Goal: Information Seeking & Learning: Learn about a topic

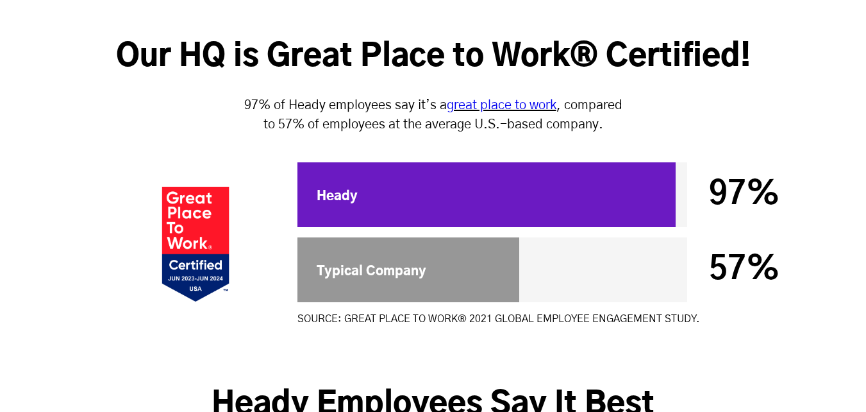
scroll to position [3978, 0]
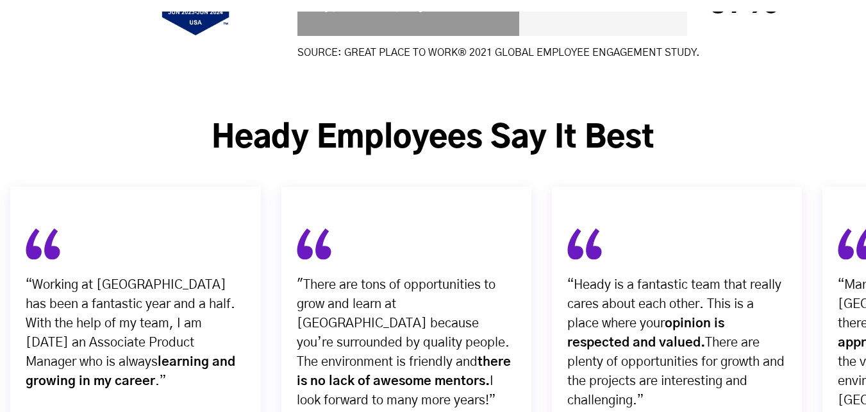
click at [347, 275] on p ""There are tons of opportunities to grow and learn at [GEOGRAPHIC_DATA] because…" at bounding box center [406, 342] width 219 height 135
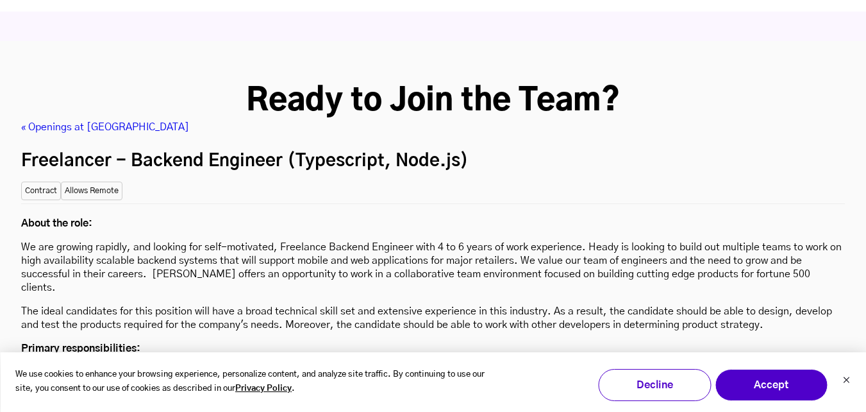
scroll to position [3521, 0]
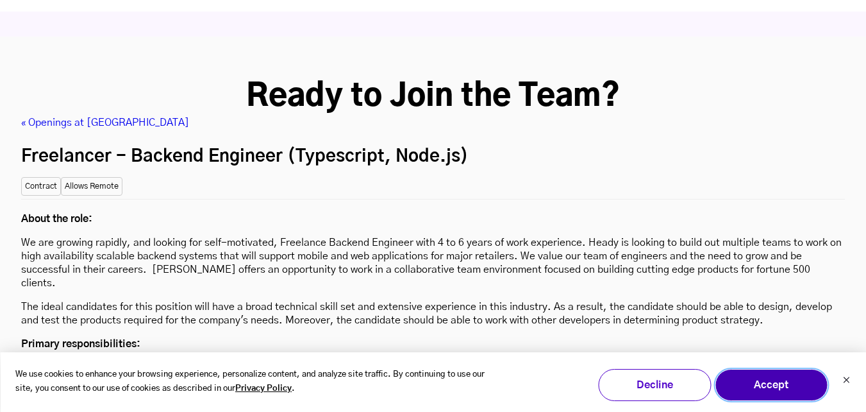
click at [777, 383] on button "Accept" at bounding box center [771, 385] width 113 height 32
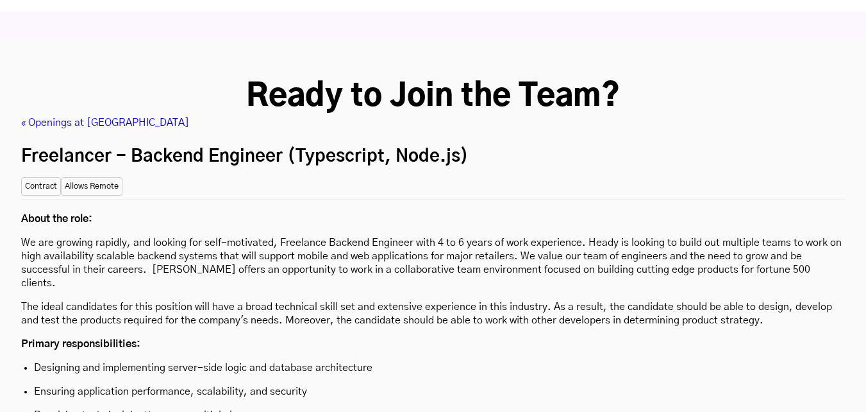
click at [290, 212] on p "About the role:" at bounding box center [433, 218] width 824 height 13
click at [255, 236] on p "We are growing rapidly, and looking for self-motivated, Freelance Backend Engin…" at bounding box center [433, 263] width 824 height 54
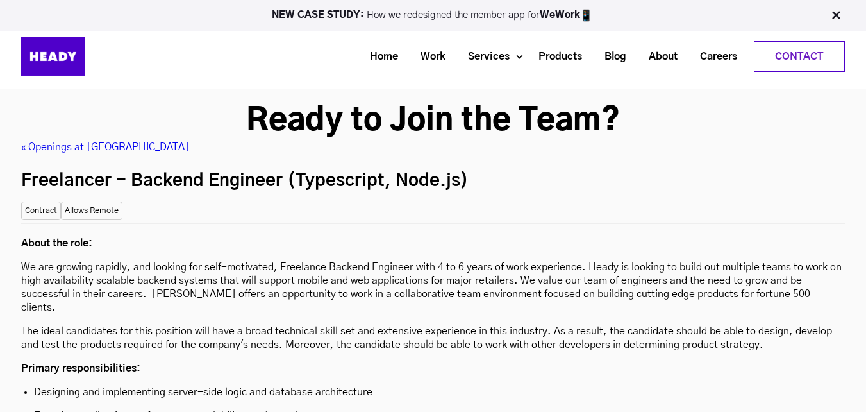
scroll to position [3495, 0]
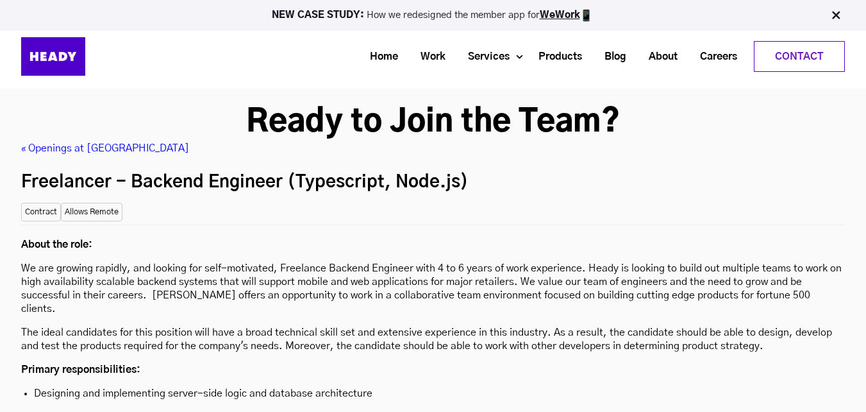
click at [163, 168] on h2 "Freelancer - Backend Engineer (Typescript, Node.js)" at bounding box center [433, 182] width 824 height 28
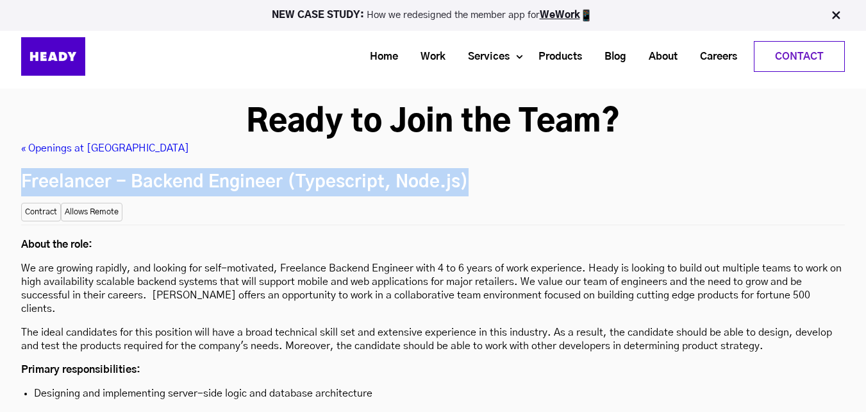
copy div "Freelancer - Backend Engineer (Typescript, Node.js) Location: [GEOGRAPHIC_DATA]…"
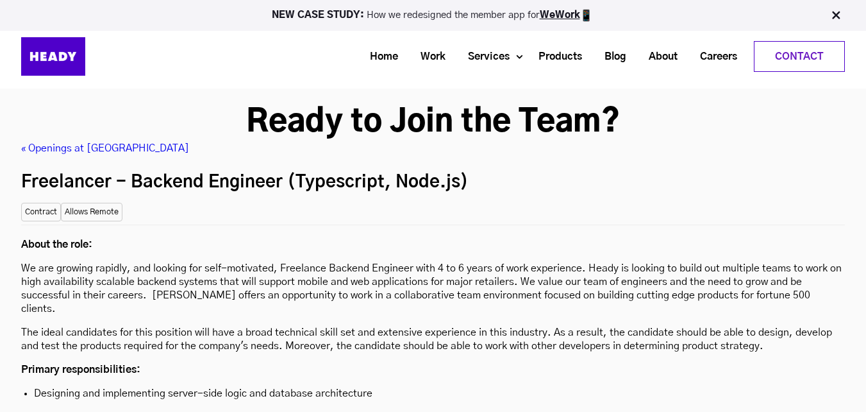
click at [224, 326] on p "The ideal candidates for this position will have a broad technical skill set an…" at bounding box center [433, 339] width 824 height 27
click at [230, 168] on h2 "Freelancer - Backend Engineer (Typescript, Node.js)" at bounding box center [433, 182] width 824 height 28
click at [367, 262] on p "We are growing rapidly, and looking for self-motivated, Freelance Backend Engin…" at bounding box center [433, 289] width 824 height 54
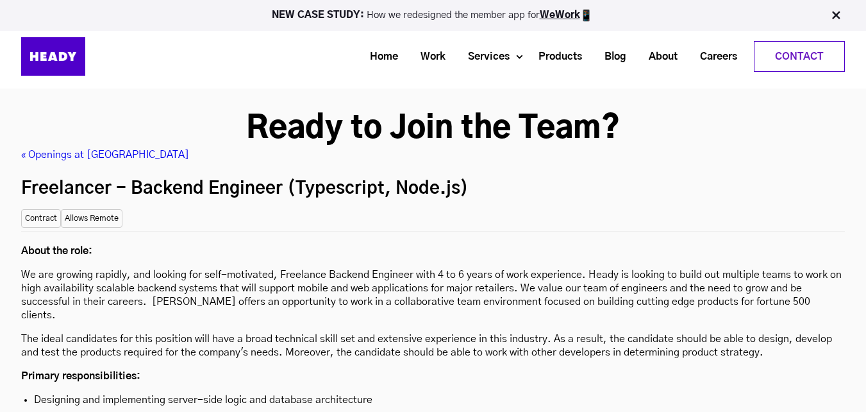
scroll to position [3444, 0]
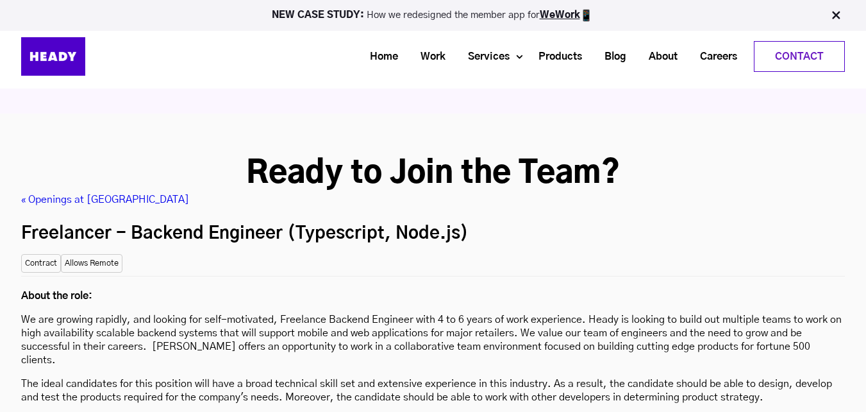
click at [253, 219] on h2 "Freelancer - Backend Engineer (Typescript, Node.js)" at bounding box center [433, 233] width 824 height 28
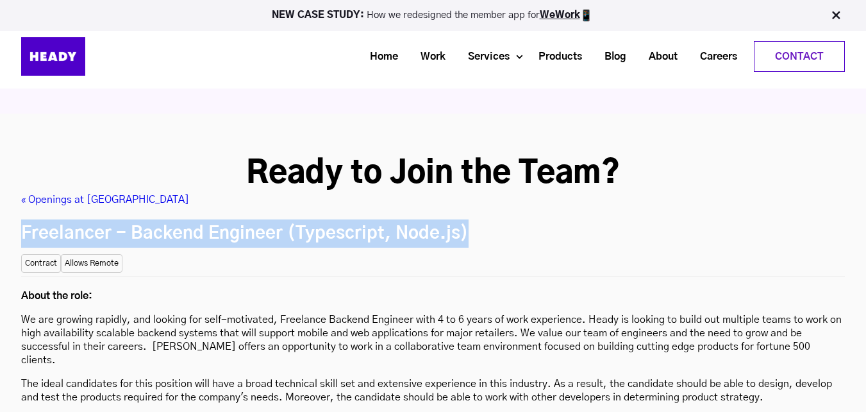
copy div "Freelancer - Backend Engineer (Typescript, Node.js) Location: [GEOGRAPHIC_DATA]…"
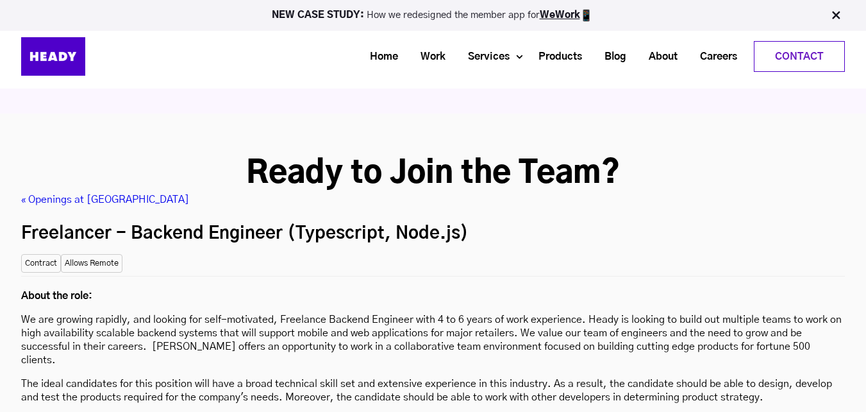
click at [440, 313] on p "We are growing rapidly, and looking for self-motivated, Freelance Backend Engin…" at bounding box center [433, 340] width 824 height 54
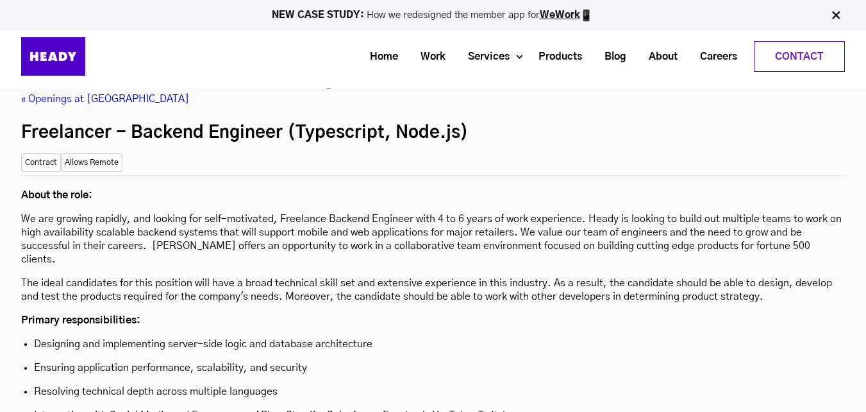
scroll to position [3547, 0]
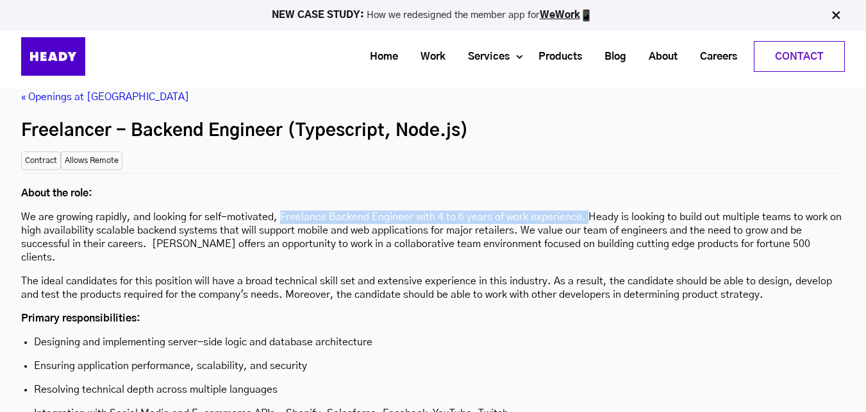
drag, startPoint x: 280, startPoint y: 151, endPoint x: 588, endPoint y: 153, distance: 307.8
click at [588, 210] on p "We are growing rapidly, and looking for self-motivated, Freelance Backend Engin…" at bounding box center [433, 237] width 824 height 54
copy p "Freelance Backend Engineer with 4 to 6 years of work experience."
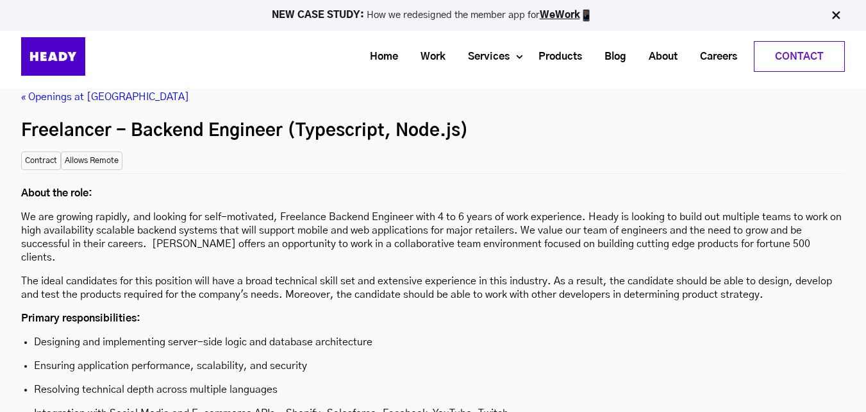
click at [475, 383] on p "Resolving technical depth across multiple languages" at bounding box center [433, 389] width 798 height 13
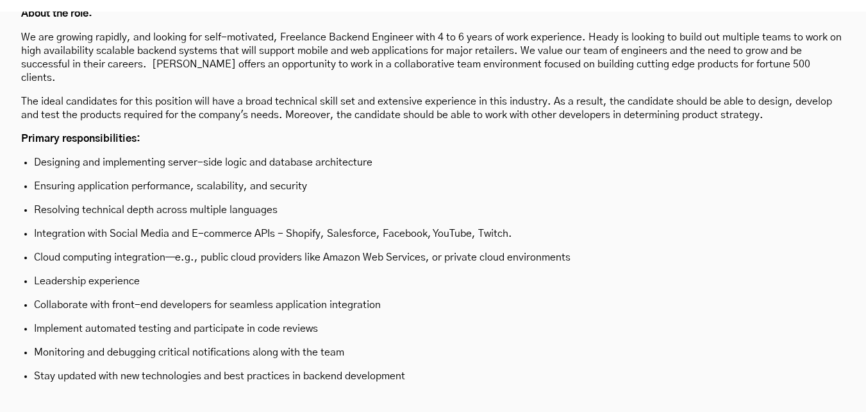
scroll to position [3701, 0]
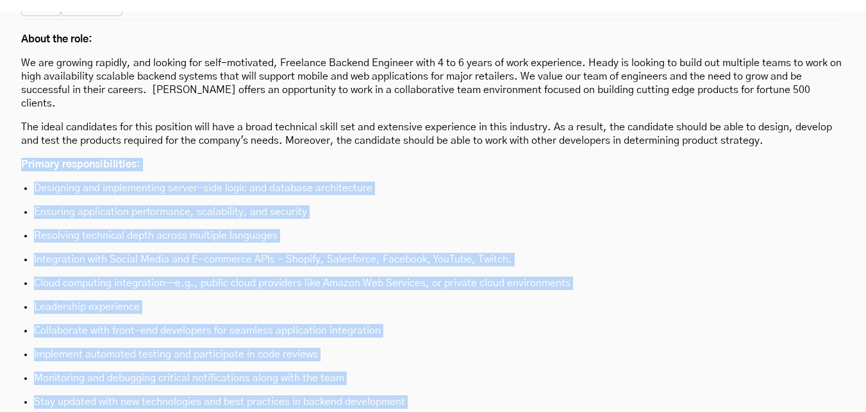
drag, startPoint x: 19, startPoint y: 83, endPoint x: 435, endPoint y: 335, distance: 486.8
click at [435, 335] on div "Ready to Join the Team? « Openings at Heady Freelancer - Backend Engineer (Type…" at bounding box center [433, 402] width 850 height 1008
copy div "Primary responsibilities: Designing and implementing server-side logic and data…"
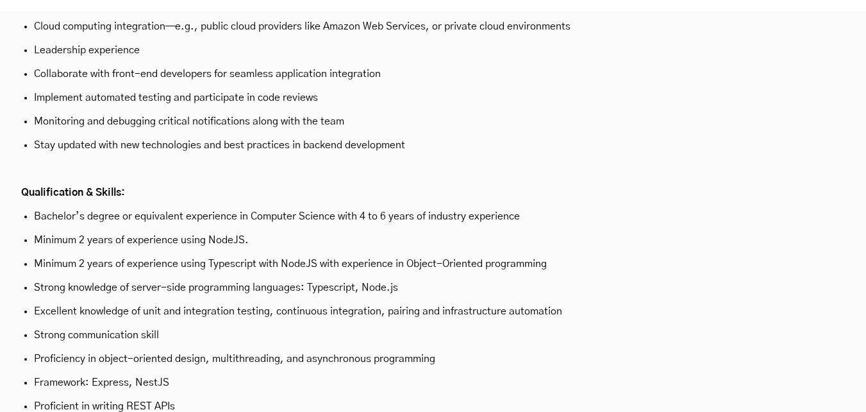
scroll to position [3983, 0]
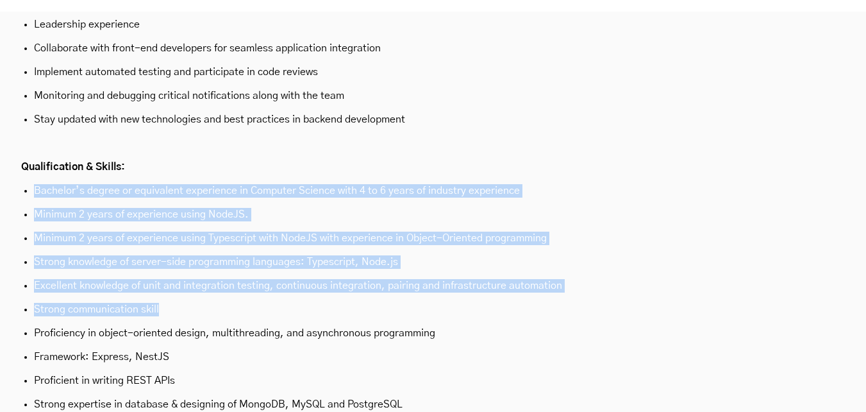
drag, startPoint x: 34, startPoint y: 114, endPoint x: 181, endPoint y: 233, distance: 189.2
click at [181, 233] on ul "Bachelor’s degree or equivalent experience in Computer Science with 4 to 6 year…" at bounding box center [433, 309] width 824 height 251
click at [70, 184] on ul "Bachelor’s degree or equivalent experience in Computer Science with 4 to 6 year…" at bounding box center [433, 309] width 824 height 251
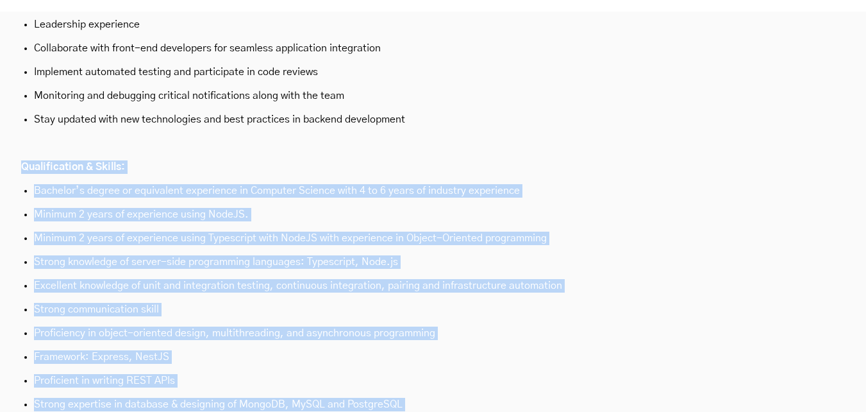
drag, startPoint x: 22, startPoint y: 88, endPoint x: 744, endPoint y: 348, distance: 767.4
click at [744, 348] on div "Ready to Join the Team? « Openings at Heady Freelancer - Backend Engineer (Type…" at bounding box center [433, 120] width 850 height 1008
copy div "Qualification & Skills: Bachelor’s degree or equivalent experience in Computer …"
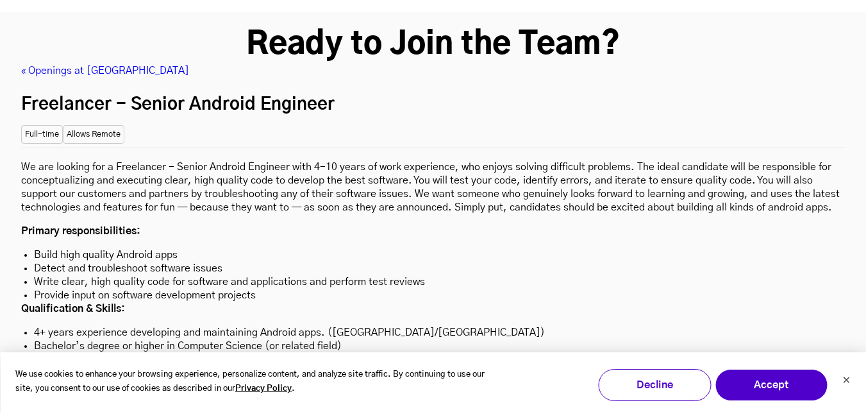
click at [463, 302] on p "Qualification & Skills:" at bounding box center [433, 308] width 824 height 13
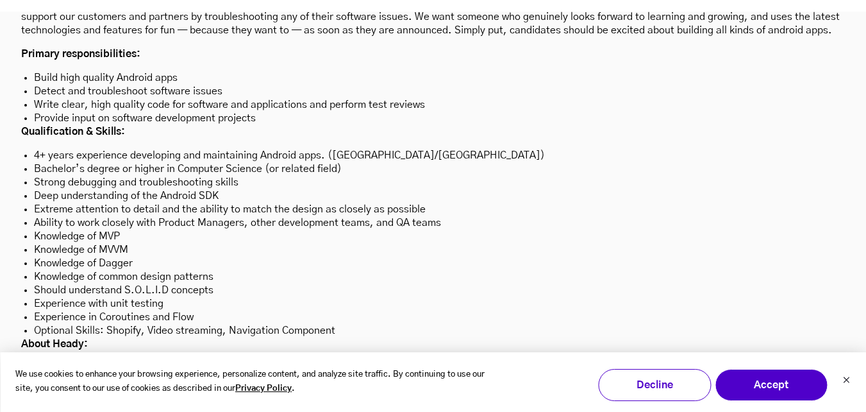
scroll to position [3753, 0]
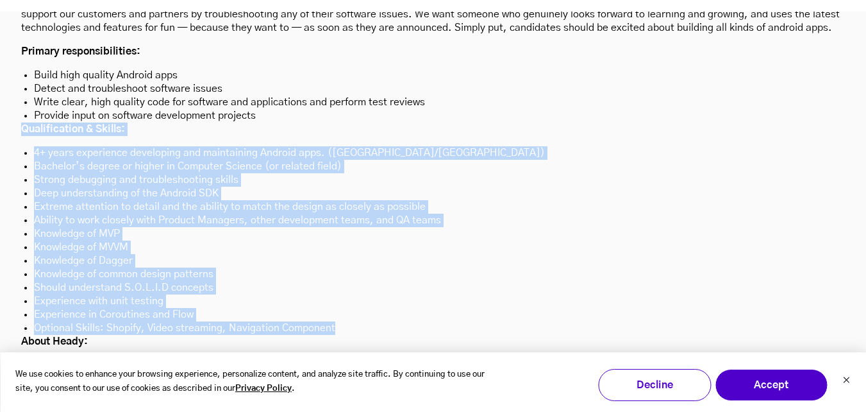
drag, startPoint x: 20, startPoint y: 63, endPoint x: 380, endPoint y: 265, distance: 413.4
click at [380, 265] on div "Ready to Join the Team? « Openings at Heady Freelancer - Senior Android Enginee…" at bounding box center [433, 162] width 850 height 633
copy div "Qualification & Skills: 4+ years experience developing and maintaining Android …"
click at [323, 227] on li "Knowledge of MVP" at bounding box center [433, 233] width 798 height 13
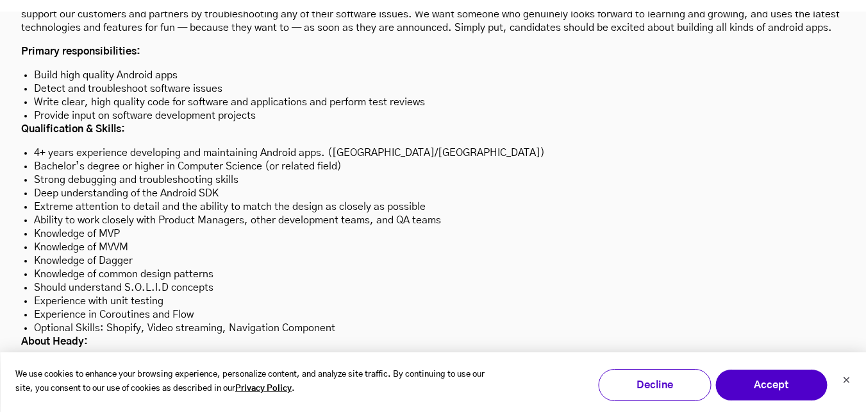
click at [113, 227] on li "Knowledge of MVP" at bounding box center [433, 233] width 798 height 13
copy li "MVP"
click at [115, 227] on li "Knowledge of MVP" at bounding box center [433, 233] width 798 height 13
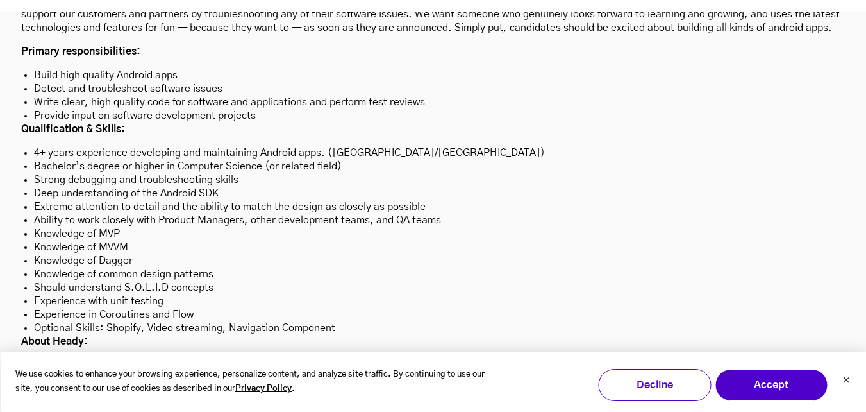
click at [119, 254] on li "Knowledge of Dagger" at bounding box center [433, 260] width 798 height 13
copy li "Dagger"
click at [127, 308] on li "Experience in Coroutines and Flow" at bounding box center [433, 314] width 798 height 13
click at [151, 267] on li "Knowledge of common design patterns" at bounding box center [433, 273] width 798 height 13
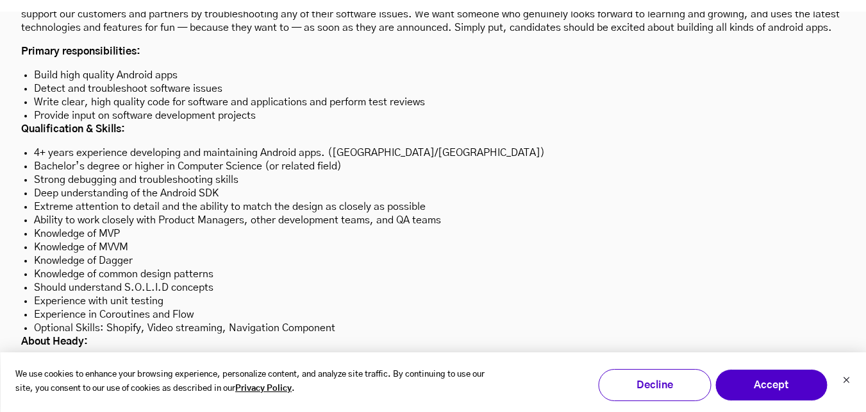
click at [151, 267] on li "Knowledge of common design patterns" at bounding box center [433, 273] width 798 height 13
click at [230, 267] on li "Knowledge of common design patterns" at bounding box center [433, 273] width 798 height 13
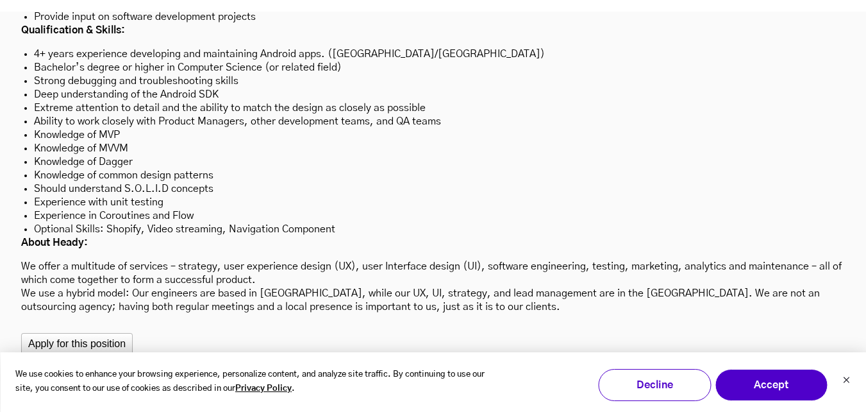
scroll to position [3855, 0]
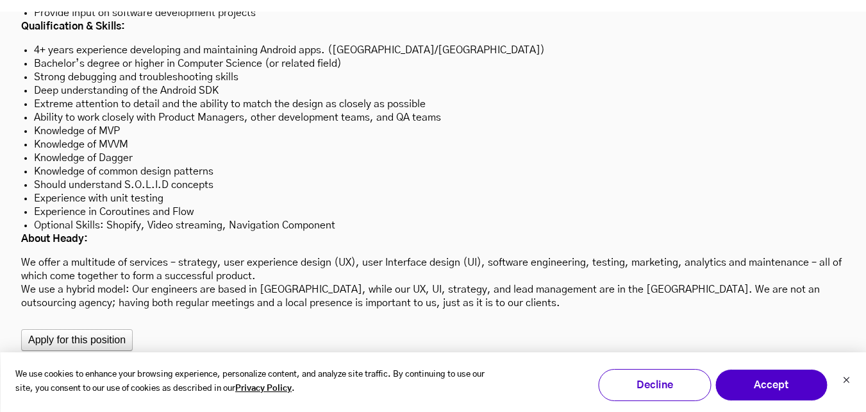
click at [495, 256] on p "We offer a multitude of services – strategy, user experience design (UX), user …" at bounding box center [433, 283] width 824 height 54
click at [347, 256] on p "We offer a multitude of services – strategy, user experience design (UX), user …" at bounding box center [433, 283] width 824 height 54
click at [371, 252] on div "« Openings at Heady Freelancer - Senior Android Engineer Location: Mumbai, Maha…" at bounding box center [433, 79] width 824 height 595
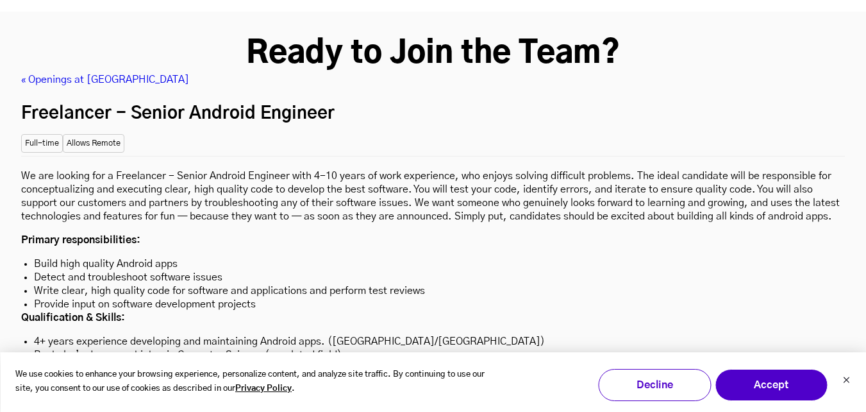
scroll to position [3495, 0]
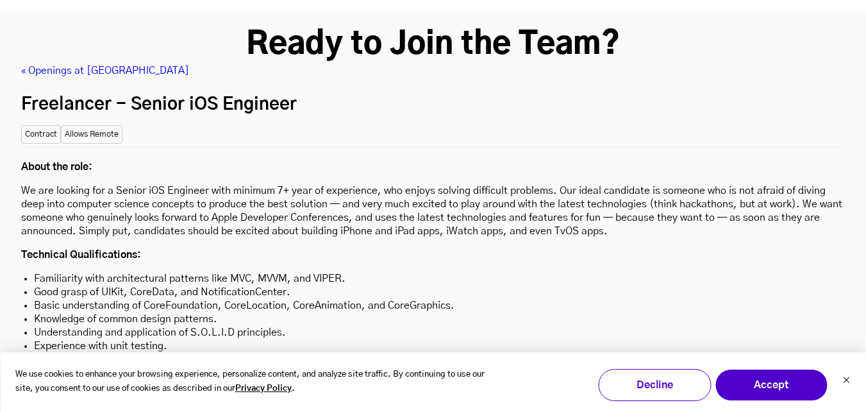
click at [347, 285] on li "Good grasp of UIKit, CoreData, and NotificationCenter." at bounding box center [433, 291] width 798 height 13
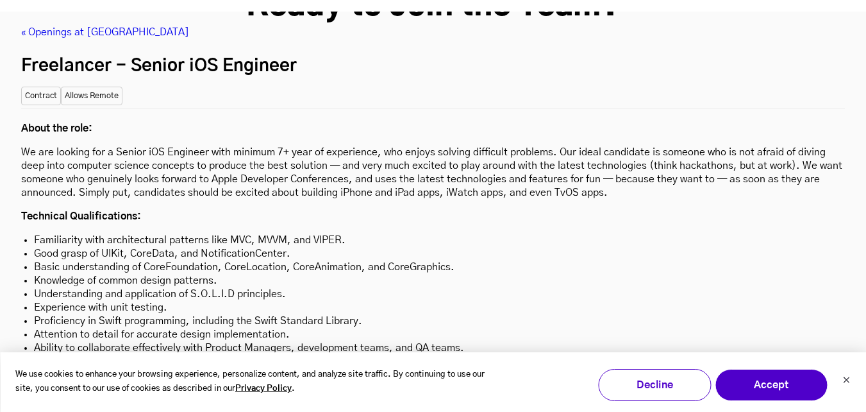
scroll to position [3623, 0]
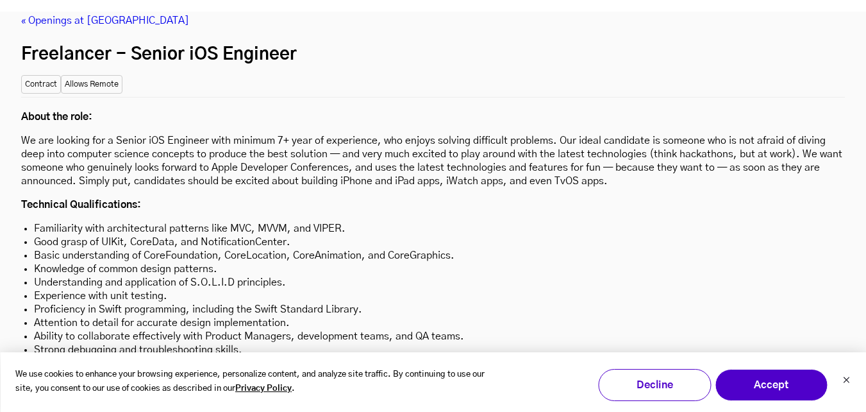
click at [281, 249] on li "Basic understanding of CoreFoundation, CoreLocation, CoreAnimation, and CoreGra…" at bounding box center [433, 255] width 798 height 13
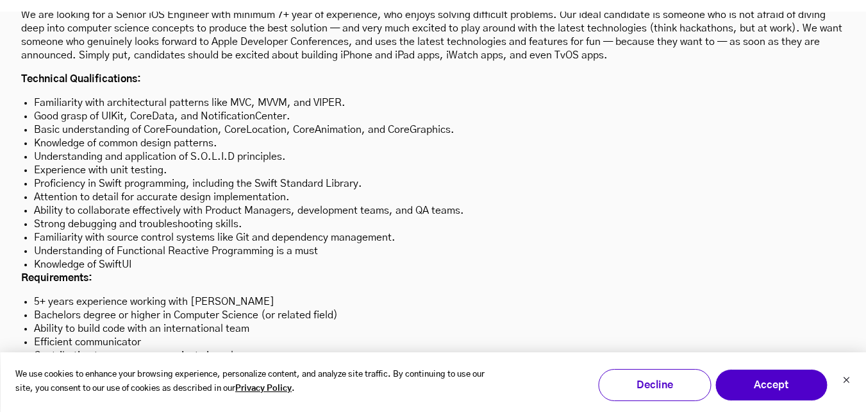
scroll to position [3751, 0]
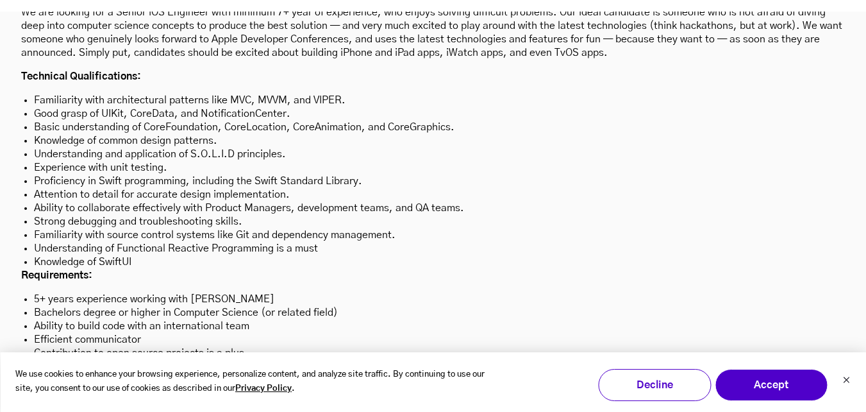
click at [253, 201] on li "Ability to collaborate effectively with Product Managers, development teams, an…" at bounding box center [433, 207] width 798 height 13
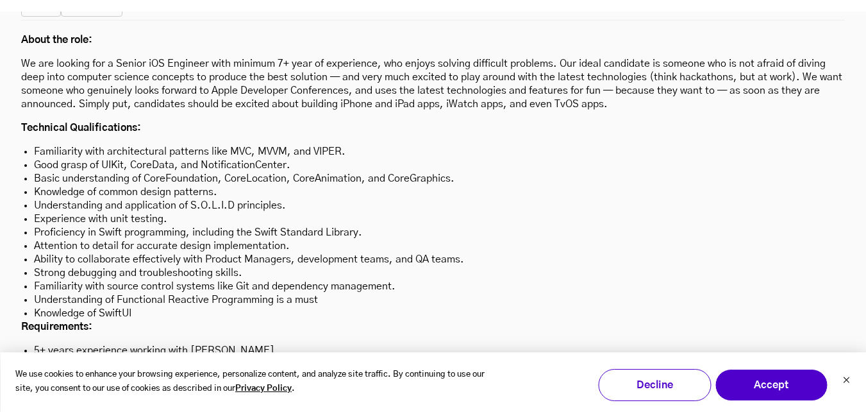
scroll to position [3674, 0]
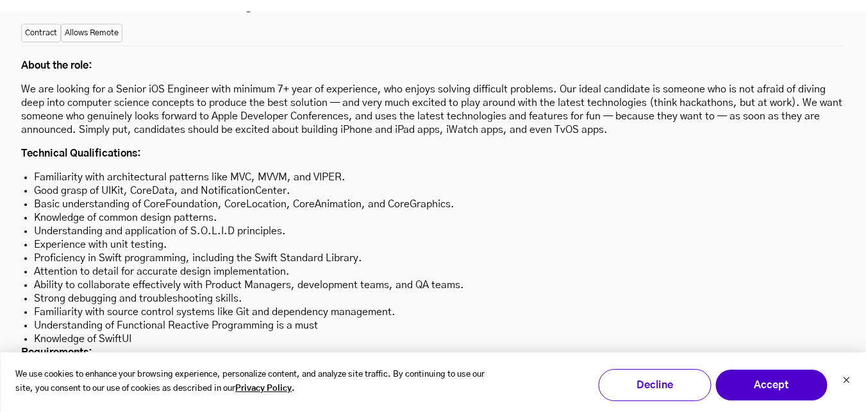
click at [240, 171] on li "Familiarity with architectural patterns like MVC, MVVM, and VIPER." at bounding box center [433, 177] width 798 height 13
copy li "MVC"
click at [268, 171] on li "Familiarity with architectural patterns like MVC, MVVM, and VIPER." at bounding box center [433, 177] width 798 height 13
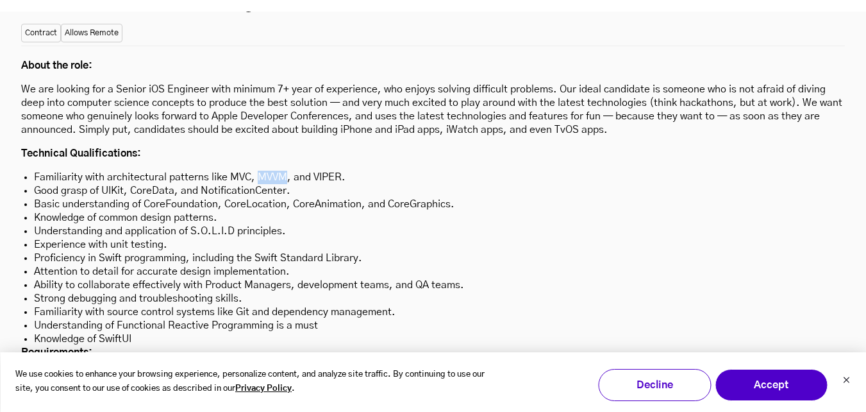
copy li "MVVM"
click at [326, 171] on li "Familiarity with architectural patterns like MVC, MVVM, and VIPER." at bounding box center [433, 177] width 798 height 13
copy li "VIPER"
click at [293, 224] on li "Understanding and application of S.O.L.I.D principles." at bounding box center [433, 230] width 798 height 13
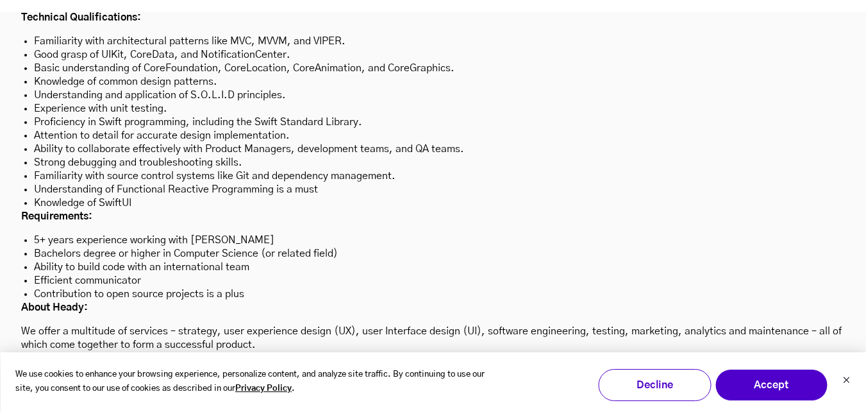
scroll to position [3828, 0]
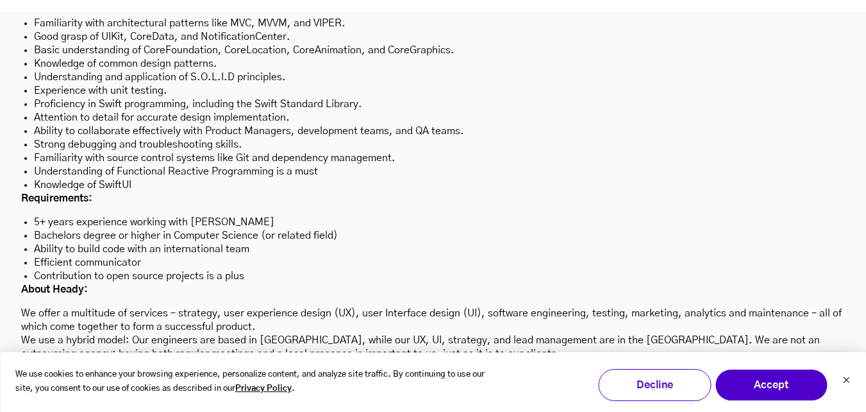
click at [321, 242] on li "Ability to build code with an international team" at bounding box center [433, 248] width 798 height 13
click at [264, 256] on li "Efficient communicator" at bounding box center [433, 262] width 798 height 13
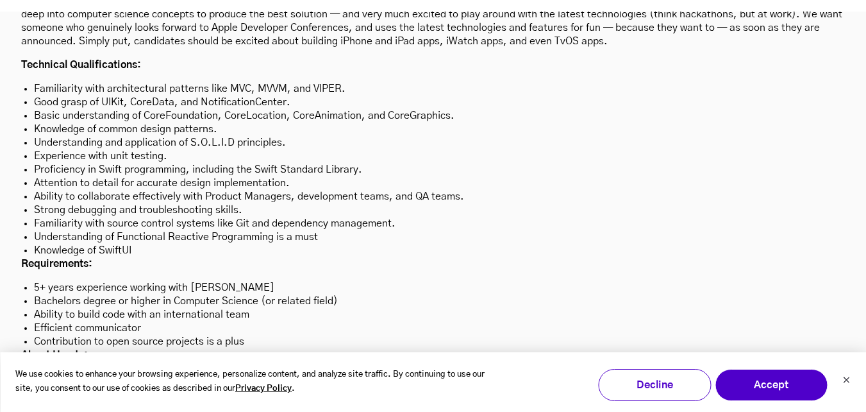
scroll to position [3764, 0]
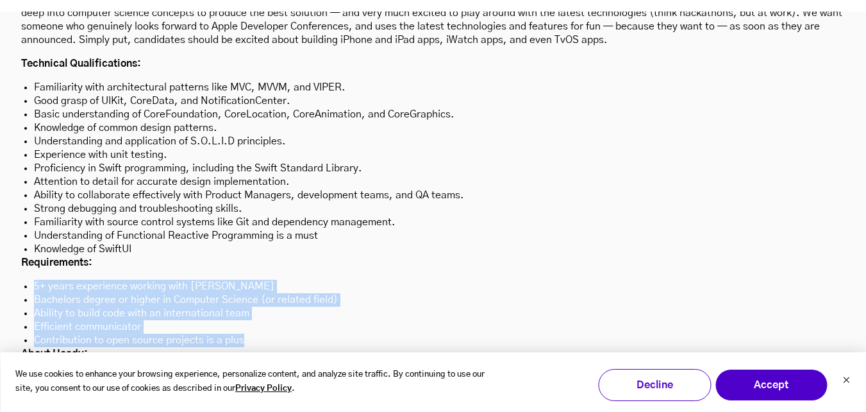
drag, startPoint x: 56, startPoint y: 227, endPoint x: 265, endPoint y: 273, distance: 214.0
click at [265, 273] on div "About the role: We are looking for a Senior iOS Engineer with minimum 7+ year o…" at bounding box center [433, 190] width 824 height 469
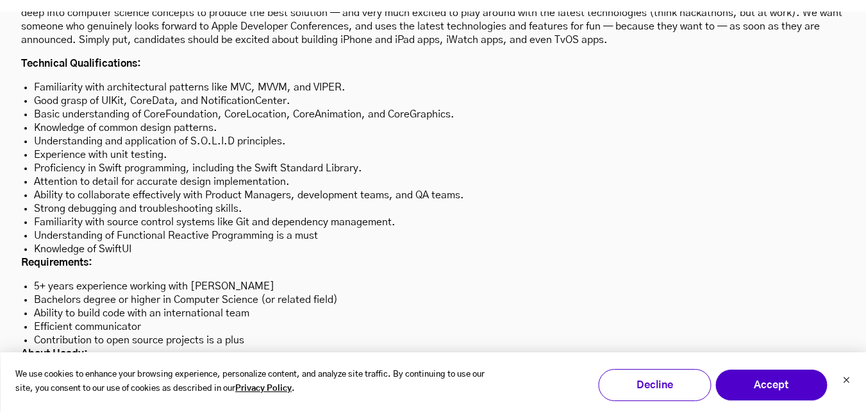
click at [236, 175] on li "Attention to detail for accurate design implementation." at bounding box center [433, 181] width 798 height 13
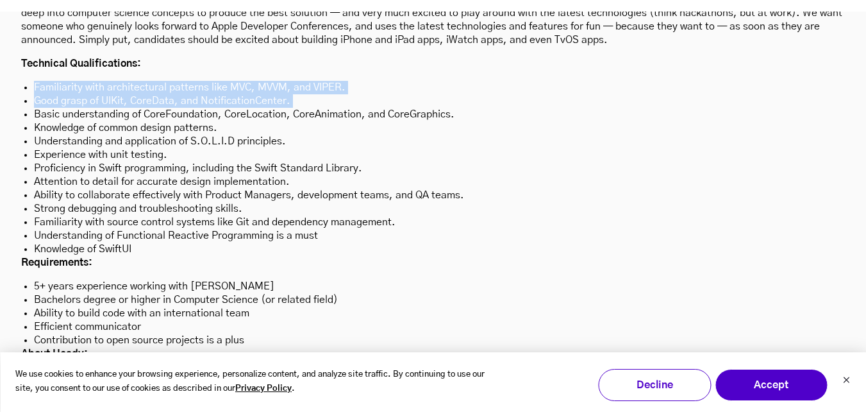
drag, startPoint x: 55, startPoint y: 29, endPoint x: 90, endPoint y: 43, distance: 37.4
click at [90, 81] on ul "Familiarity with architectural patterns like MVC, MVVM, and VIPER. Good grasp o…" at bounding box center [433, 168] width 824 height 175
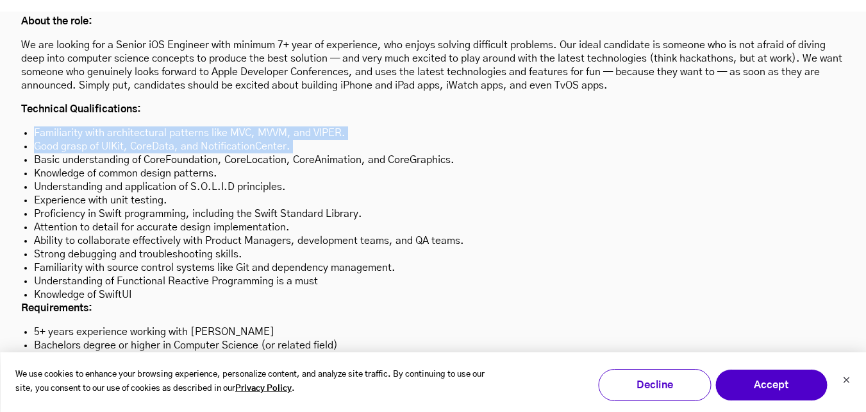
scroll to position [3713, 0]
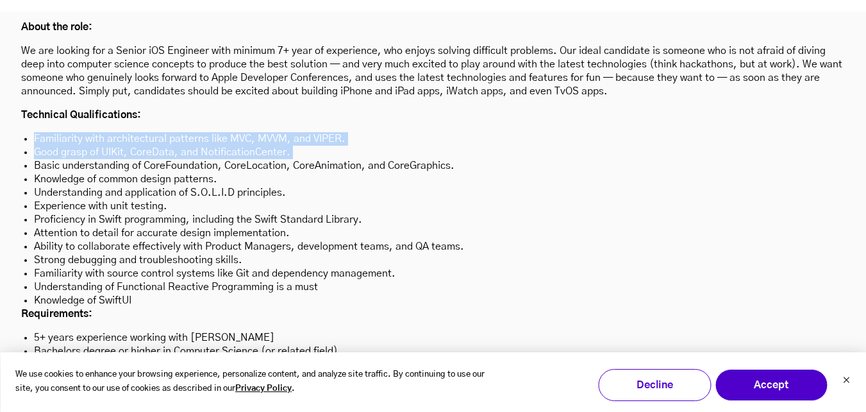
click at [201, 132] on li "Familiarity with architectural patterns like MVC, MVVM, and VIPER." at bounding box center [433, 138] width 798 height 13
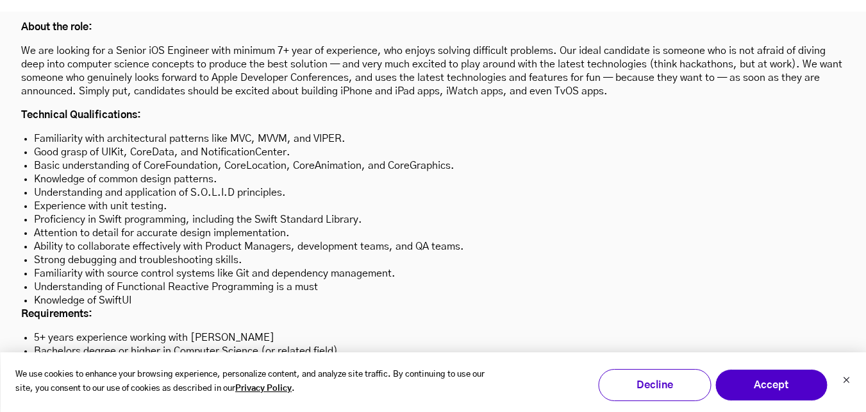
click at [230, 159] on li "Basic understanding of CoreFoundation, CoreLocation, CoreAnimation, and CoreGra…" at bounding box center [433, 165] width 798 height 13
